Goal: Find specific page/section: Find specific page/section

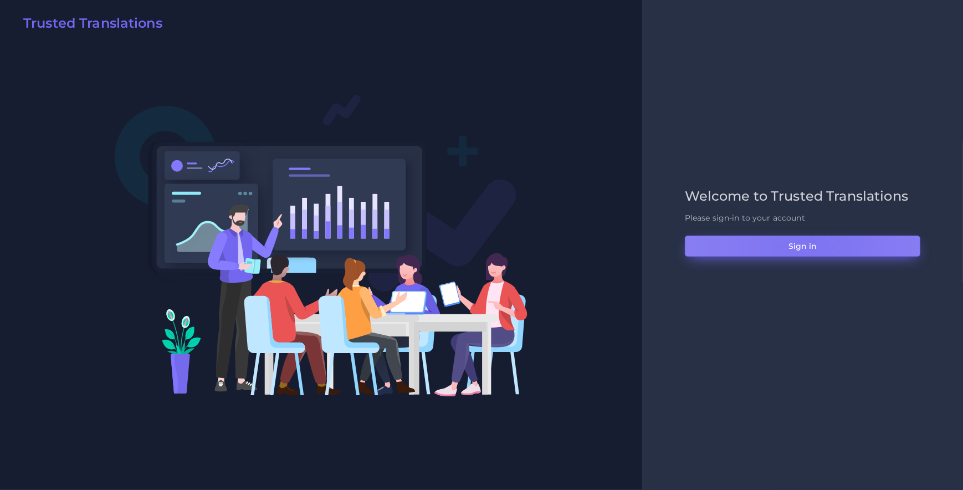
click at [809, 245] on button "Sign in" at bounding box center [802, 245] width 235 height 21
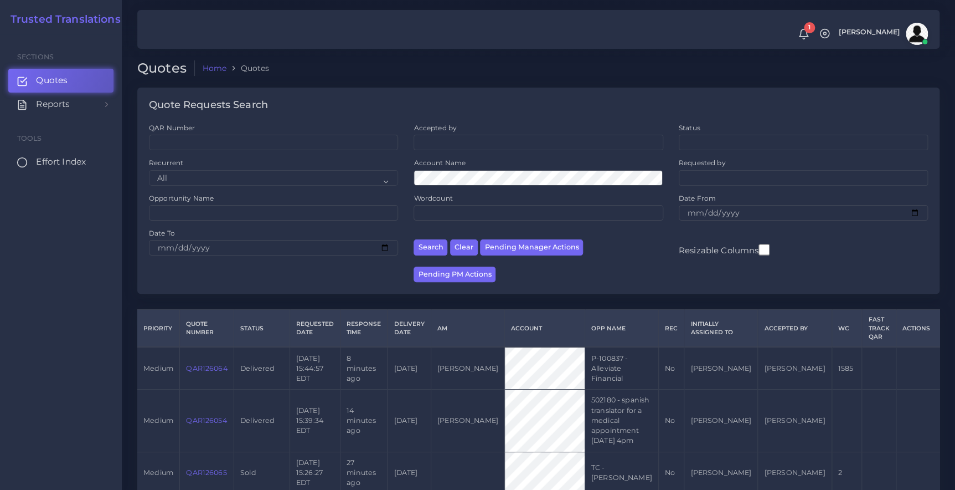
drag, startPoint x: 109, startPoint y: 68, endPoint x: 43, endPoint y: 162, distance: 114.2
click at [43, 162] on span "Effort Index" at bounding box center [61, 162] width 50 height 12
